Goal: Transaction & Acquisition: Purchase product/service

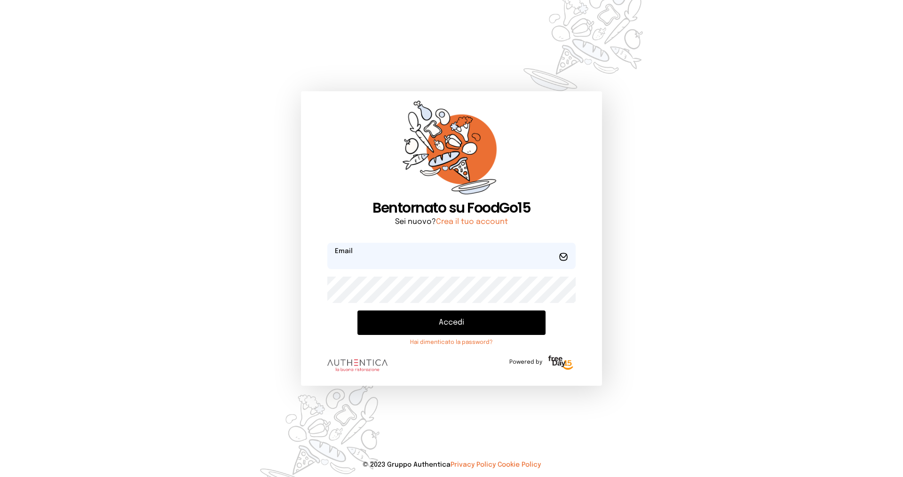
type input "**********"
click at [436, 323] on button "Accedi" at bounding box center [452, 323] width 188 height 24
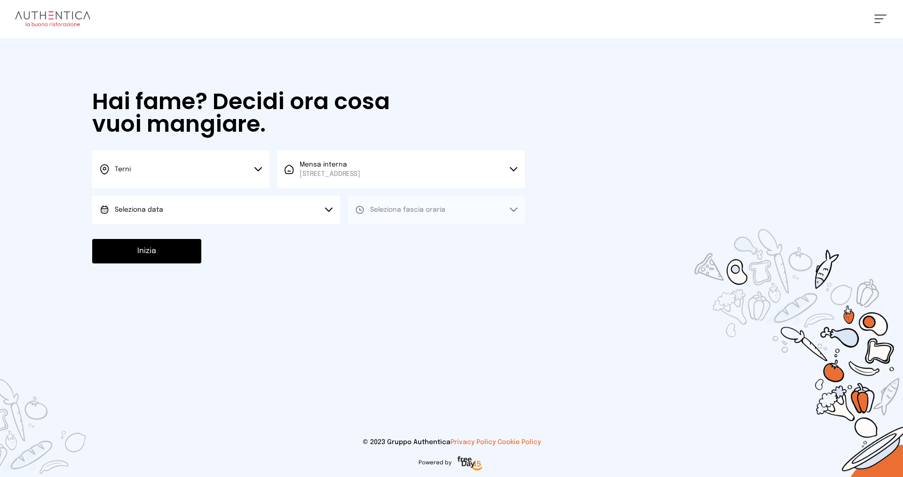
click at [241, 214] on button "Seleziona data" at bounding box center [216, 210] width 248 height 28
click at [217, 238] on li "[DATE], [DATE]" at bounding box center [216, 236] width 248 height 24
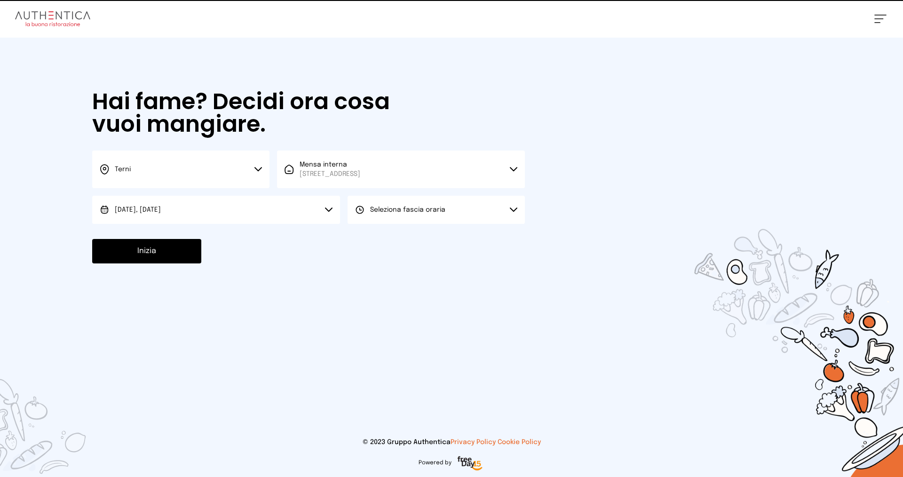
click at [389, 219] on button "Seleziona fascia oraria" at bounding box center [436, 210] width 177 height 28
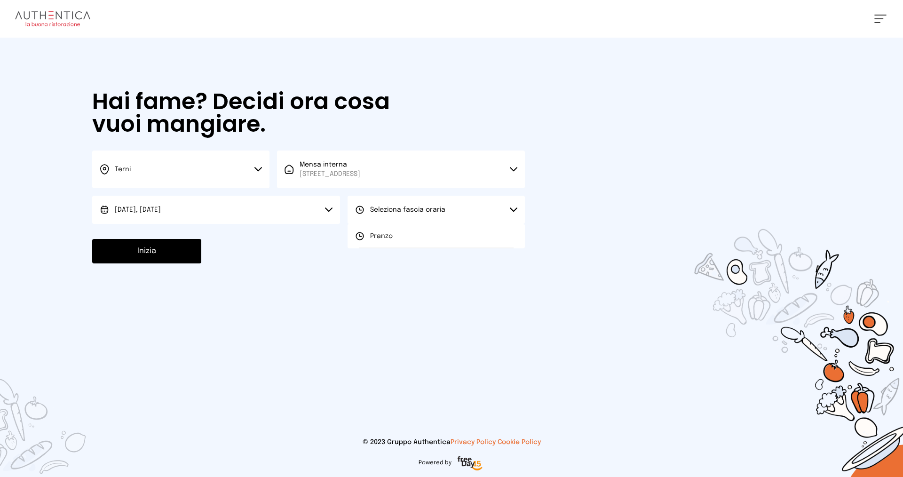
drag, startPoint x: 391, startPoint y: 237, endPoint x: 132, endPoint y: 248, distance: 258.6
click at [386, 237] on span "Pranzo" at bounding box center [381, 236] width 23 height 9
click at [141, 248] on button "Inizia" at bounding box center [146, 251] width 109 height 24
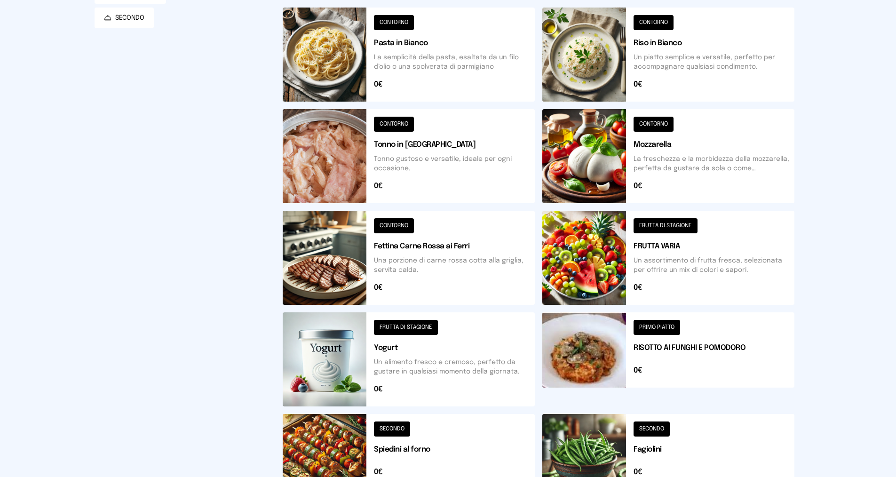
scroll to position [141, 0]
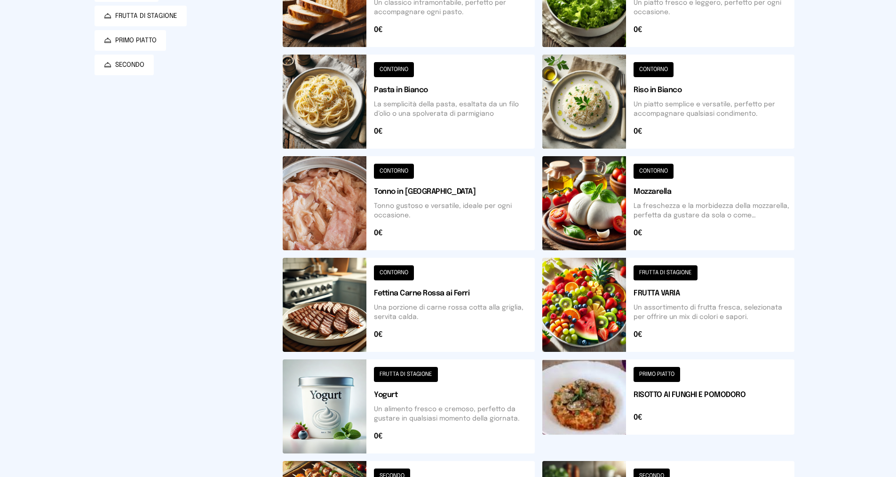
click at [664, 124] on button at bounding box center [669, 102] width 252 height 94
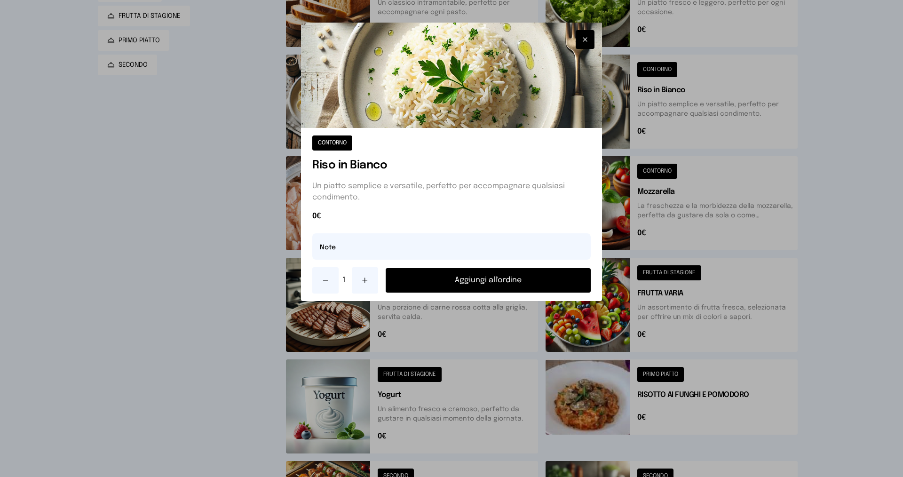
click at [475, 282] on button "Aggiungi all'ordine" at bounding box center [488, 280] width 205 height 24
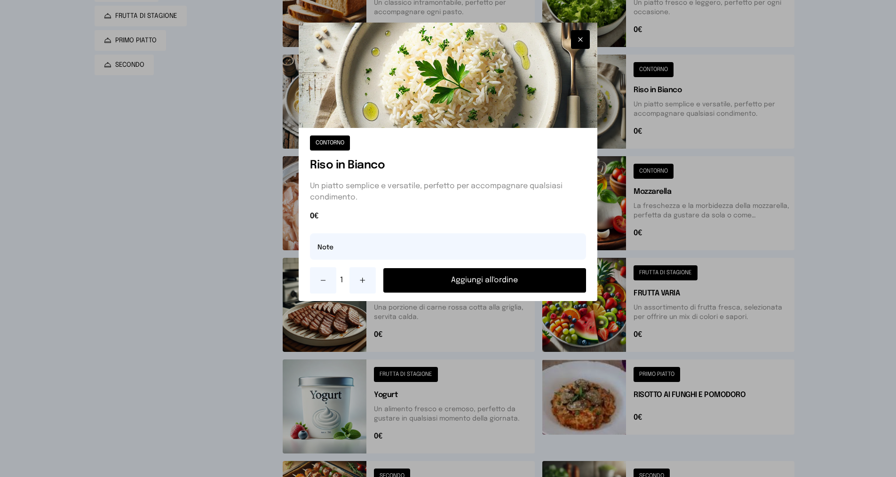
scroll to position [292, 0]
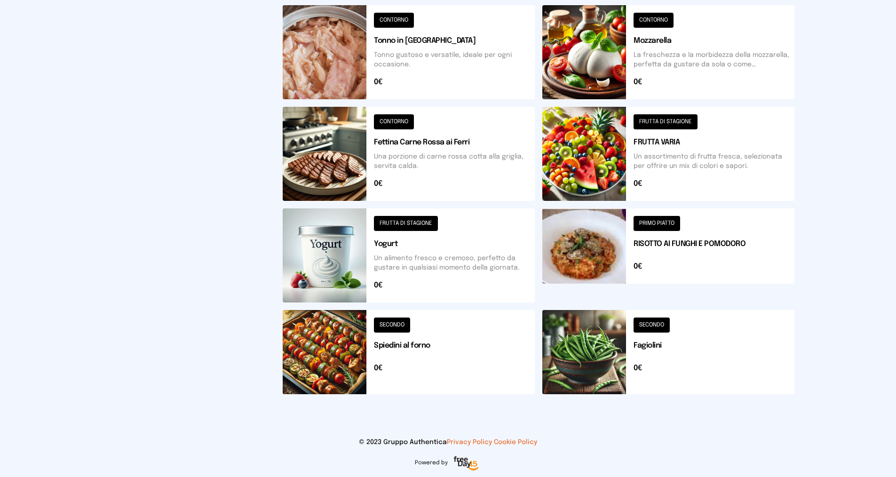
click at [656, 369] on button at bounding box center [669, 352] width 252 height 84
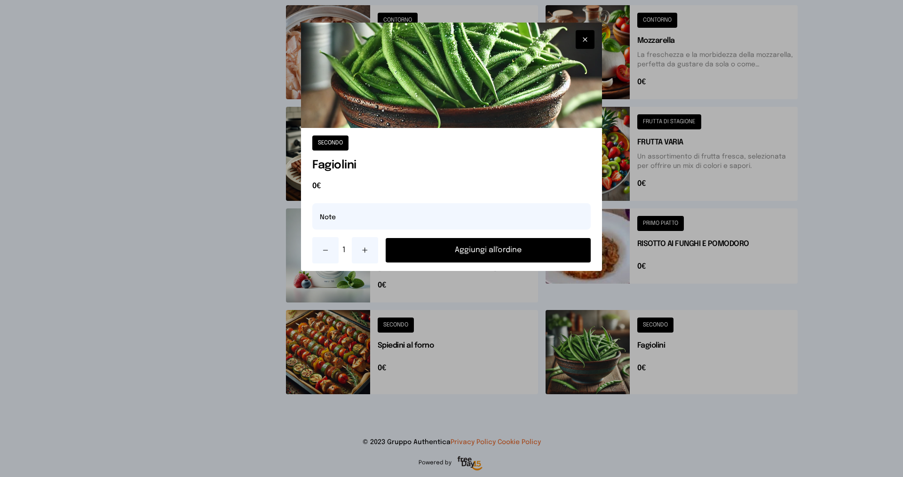
click at [535, 257] on button "Aggiungi all'ordine" at bounding box center [488, 250] width 205 height 24
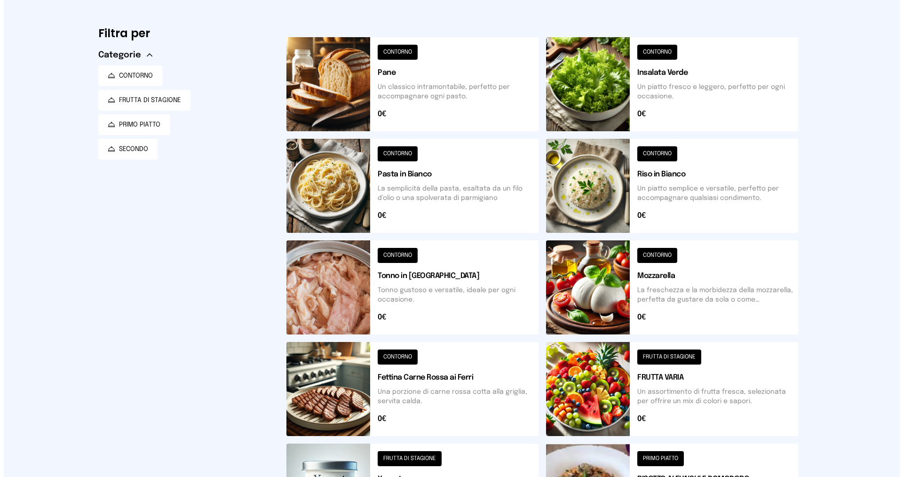
scroll to position [0, 0]
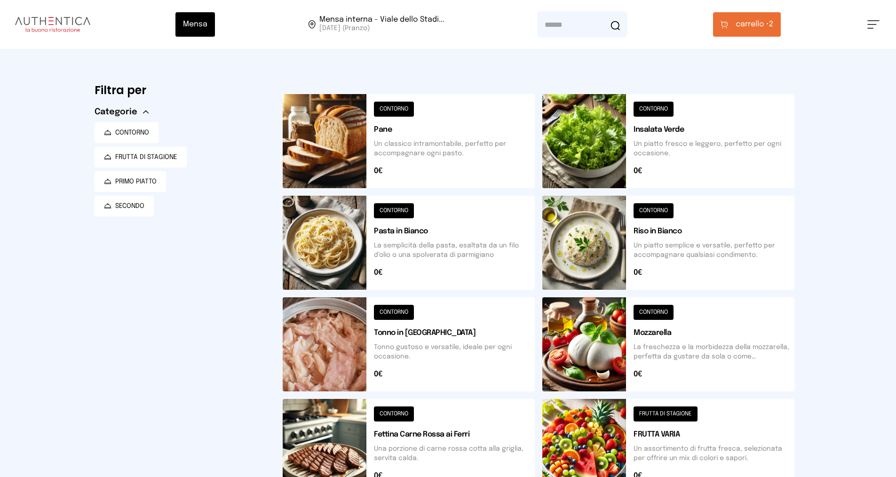
click at [631, 438] on button at bounding box center [669, 446] width 252 height 94
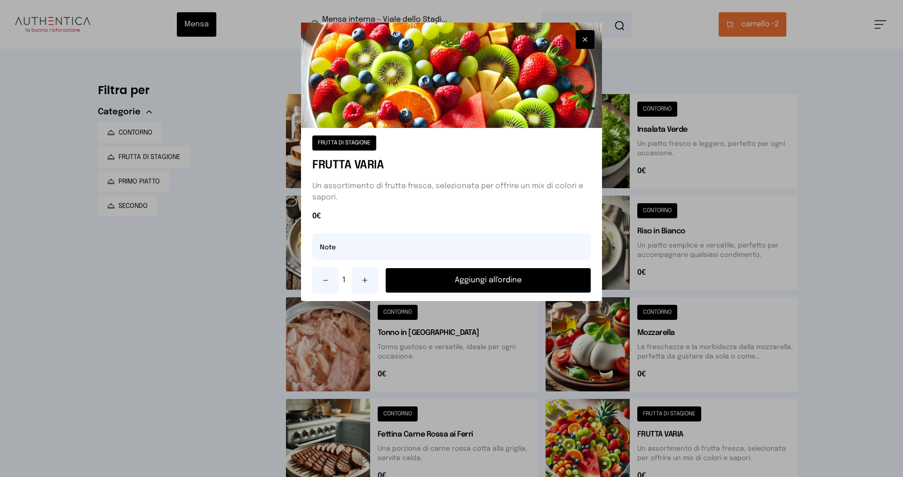
click at [361, 283] on button at bounding box center [365, 280] width 26 height 26
click at [461, 275] on button "Aggiungi all'ordine" at bounding box center [488, 280] width 205 height 24
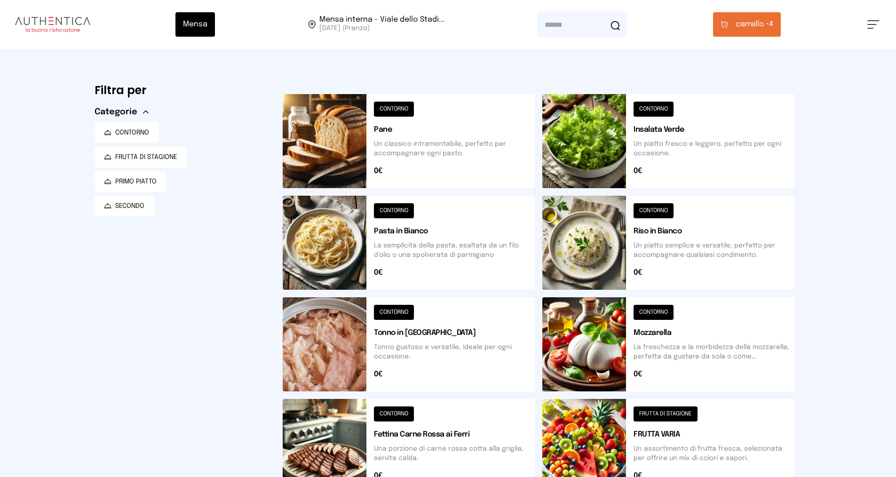
click at [765, 26] on span "carrello •" at bounding box center [752, 24] width 33 height 11
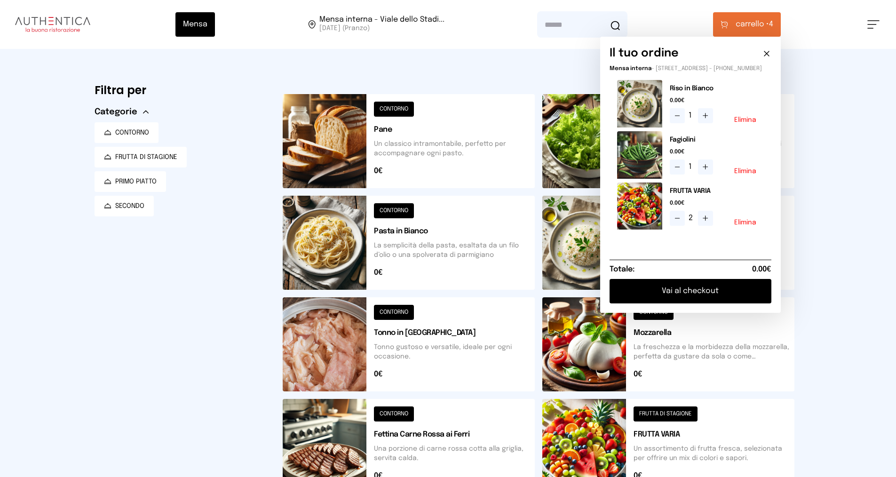
click at [710, 293] on button "Vai al checkout" at bounding box center [691, 291] width 162 height 24
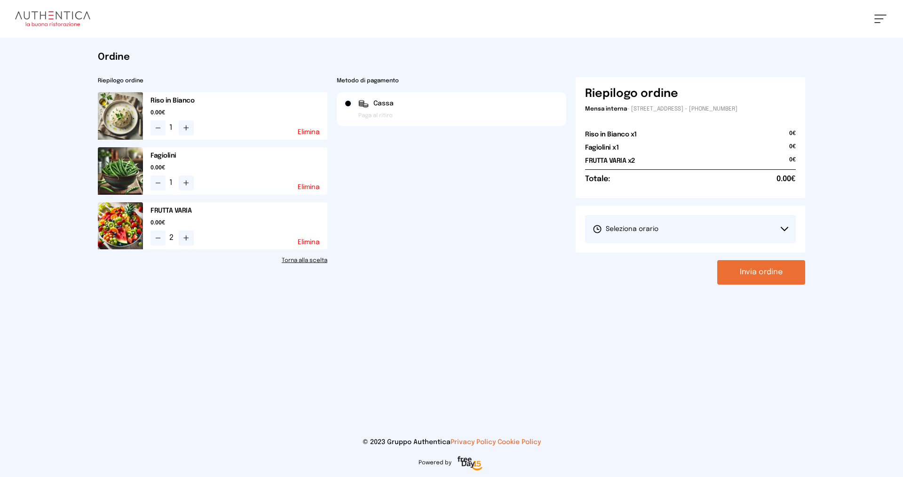
drag, startPoint x: 666, startPoint y: 234, endPoint x: 665, endPoint y: 254, distance: 19.3
click at [666, 235] on button "Seleziona orario" at bounding box center [690, 229] width 211 height 28
click at [665, 254] on li "1° Turno (13:00 - 15:00)" at bounding box center [690, 255] width 211 height 24
click at [746, 271] on button "Invia ordine" at bounding box center [762, 272] width 88 height 24
